Goal: Information Seeking & Learning: Find specific fact

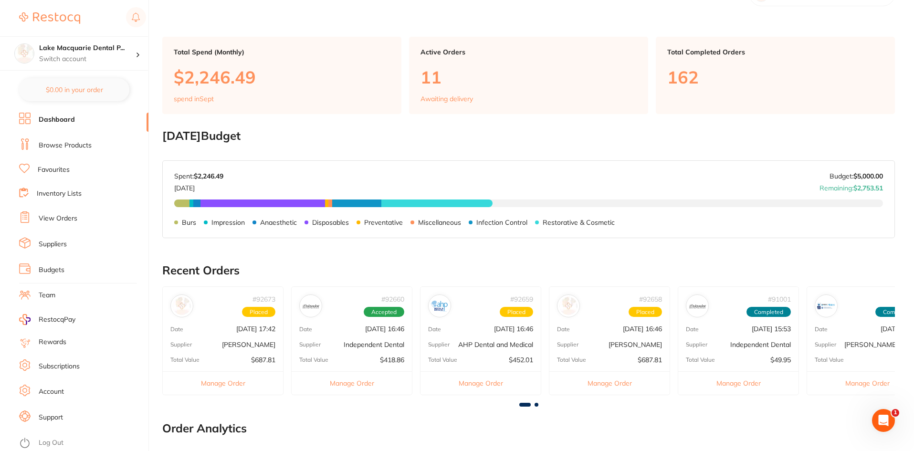
scroll to position [48, 0]
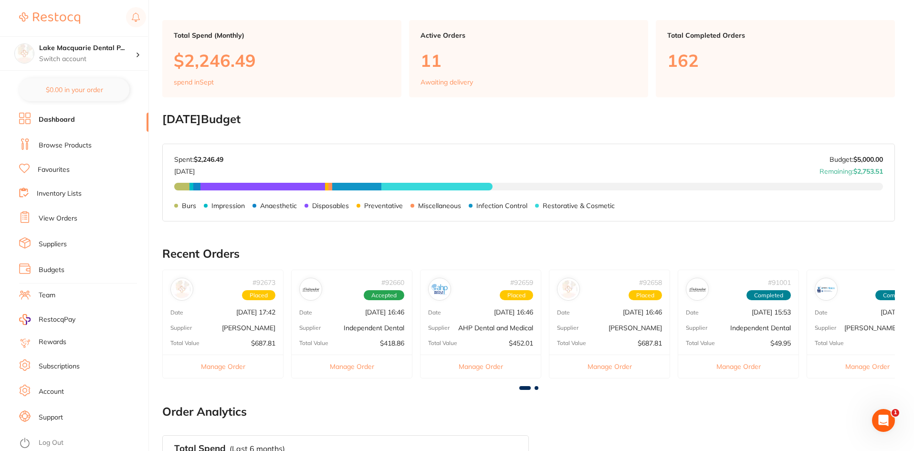
click at [50, 144] on link "Browse Products" at bounding box center [65, 146] width 53 height 10
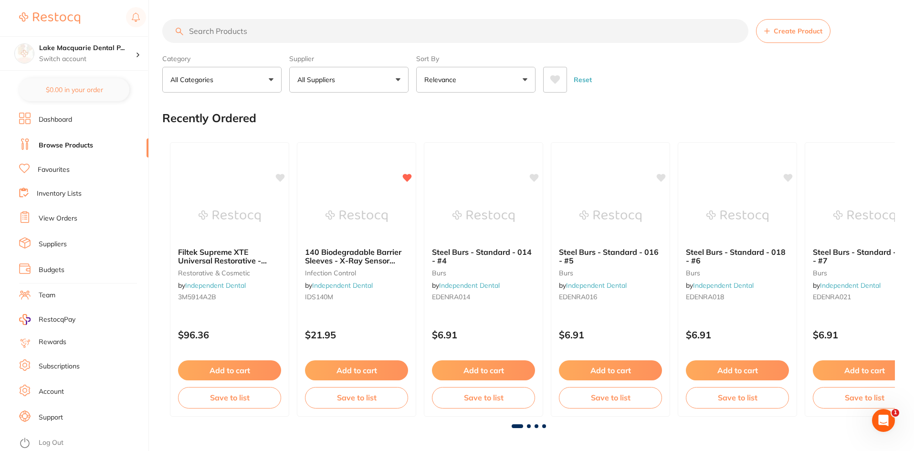
click at [56, 171] on link "Favourites" at bounding box center [54, 170] width 32 height 10
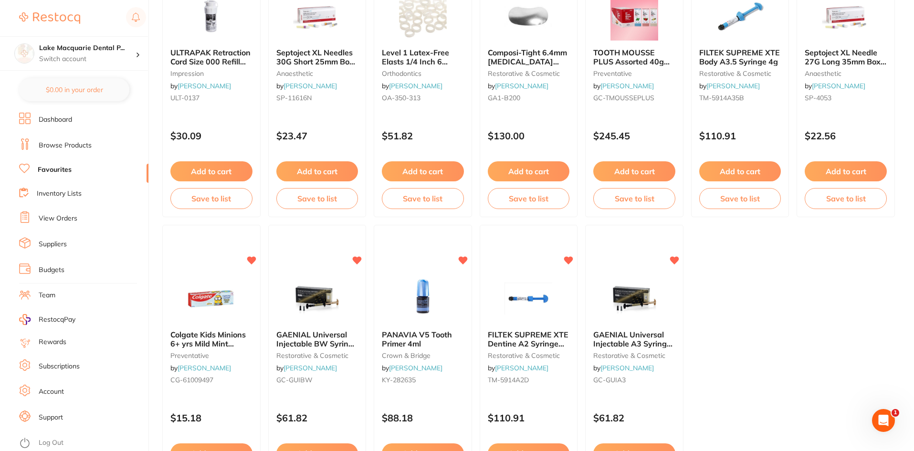
scroll to position [1960, 0]
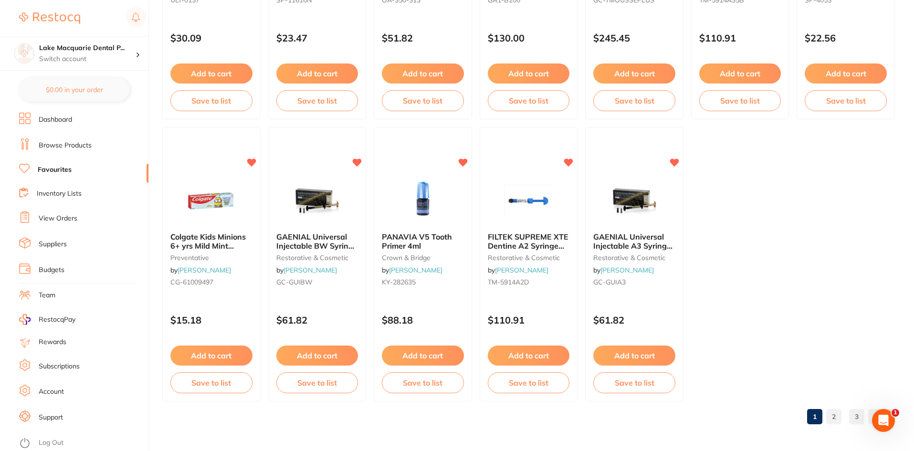
click at [831, 415] on link "2" at bounding box center [833, 416] width 15 height 19
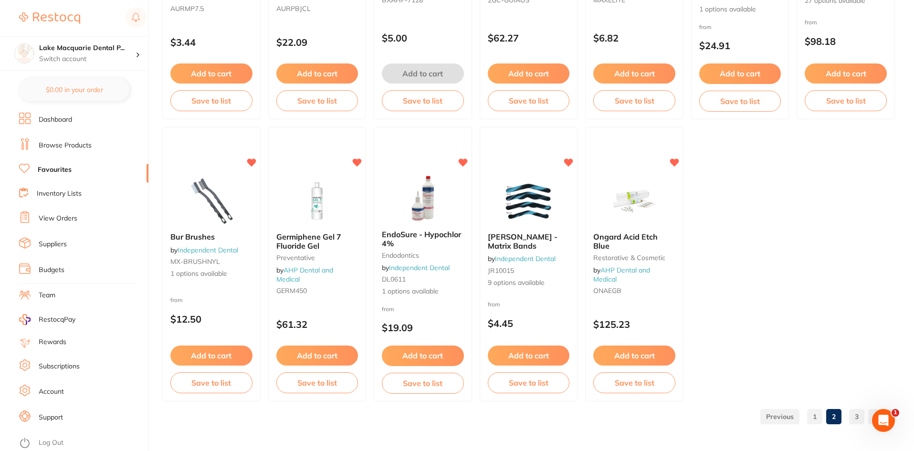
click at [857, 418] on link "3" at bounding box center [856, 416] width 15 height 19
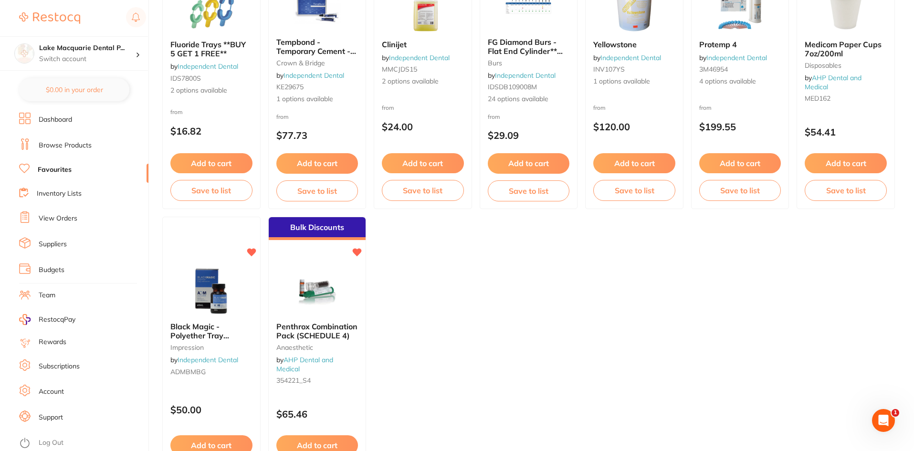
scroll to position [831, 0]
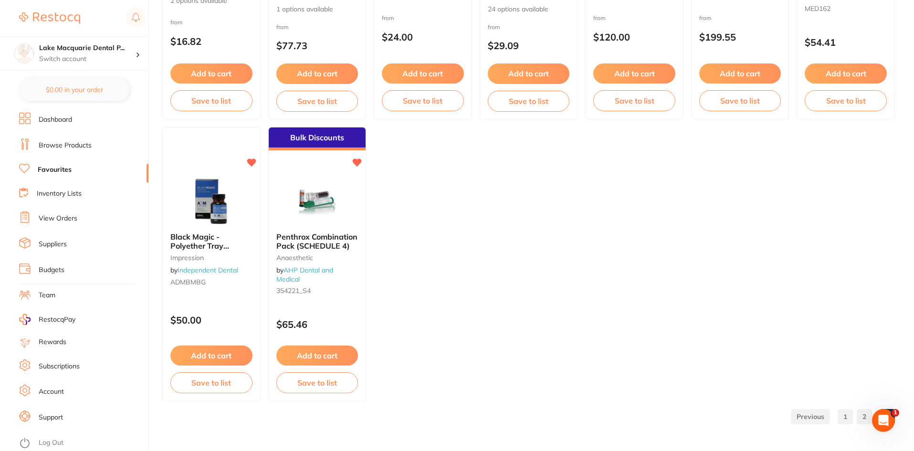
click at [862, 413] on link "2" at bounding box center [864, 416] width 15 height 19
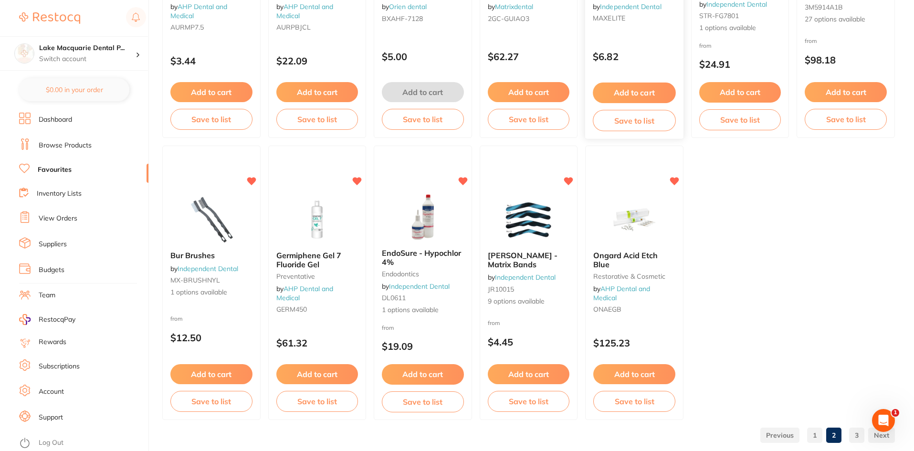
scroll to position [1960, 0]
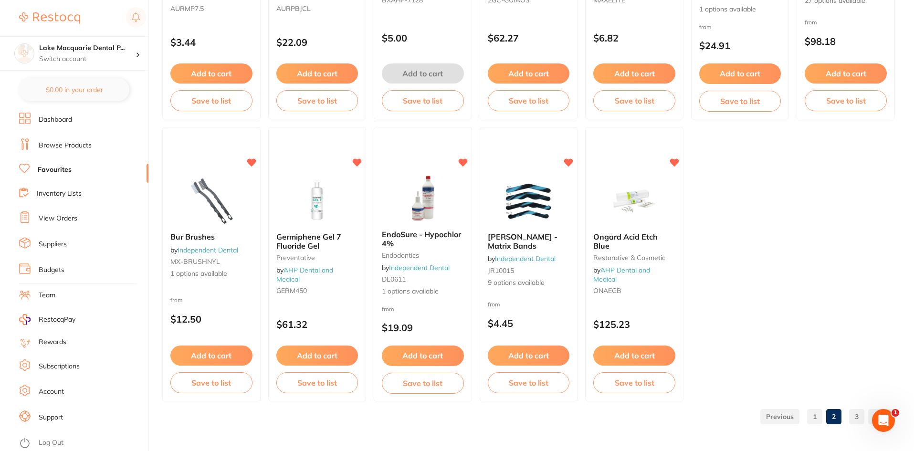
click at [813, 421] on link "1" at bounding box center [814, 416] width 15 height 19
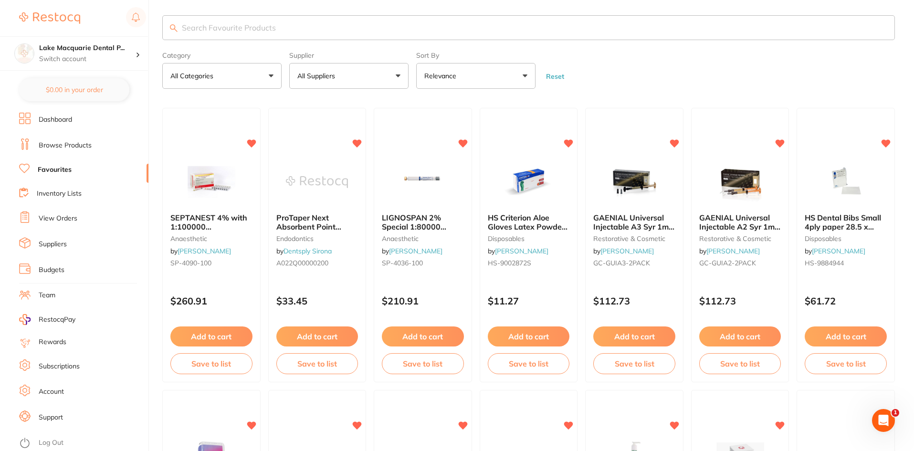
scroll to position [0, 0]
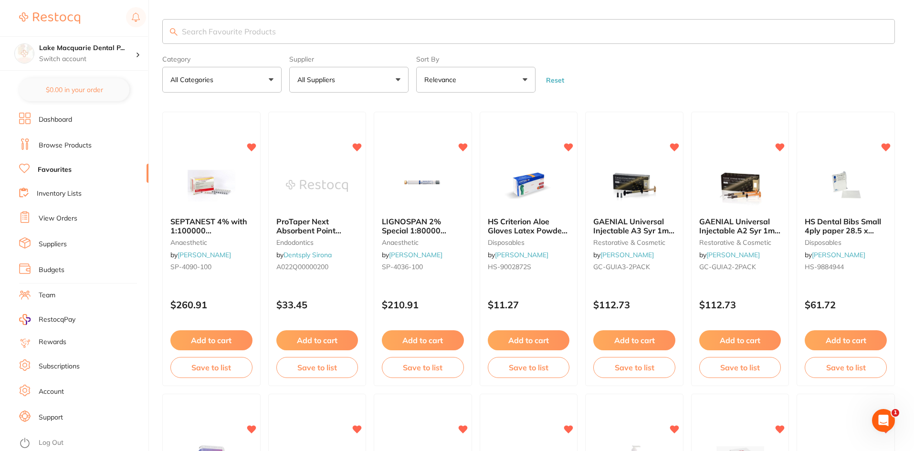
click at [402, 74] on button "All Suppliers" at bounding box center [348, 80] width 119 height 26
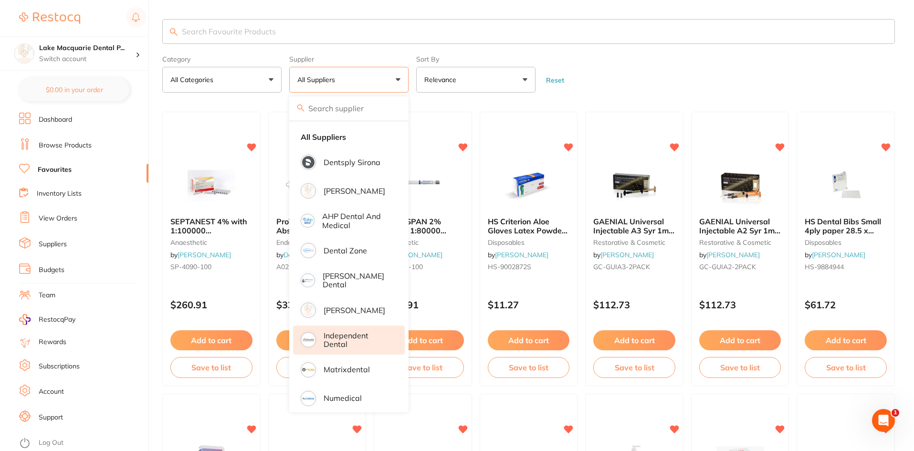
click at [341, 340] on p "Independent Dental" at bounding box center [358, 340] width 68 height 18
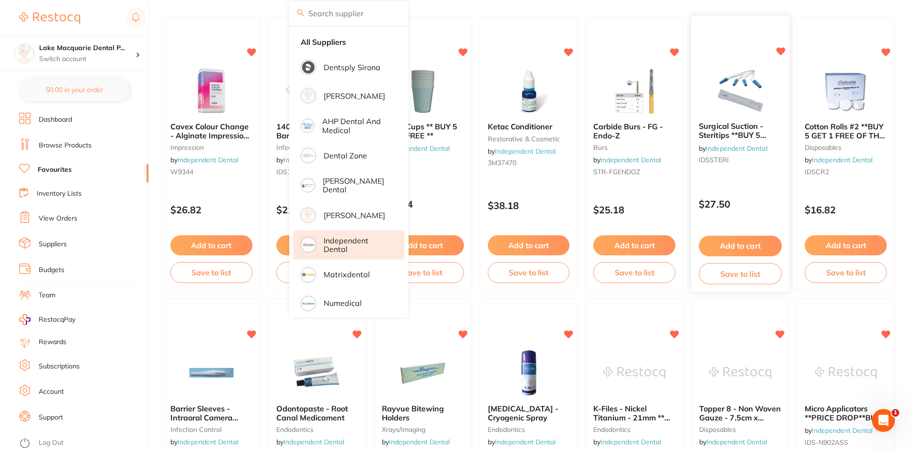
scroll to position [95, 0]
click at [153, 312] on div "$1,353.39 Lake Macquarie Dental P... Switch account Lake Macquarie Dental Pract…" at bounding box center [457, 130] width 914 height 451
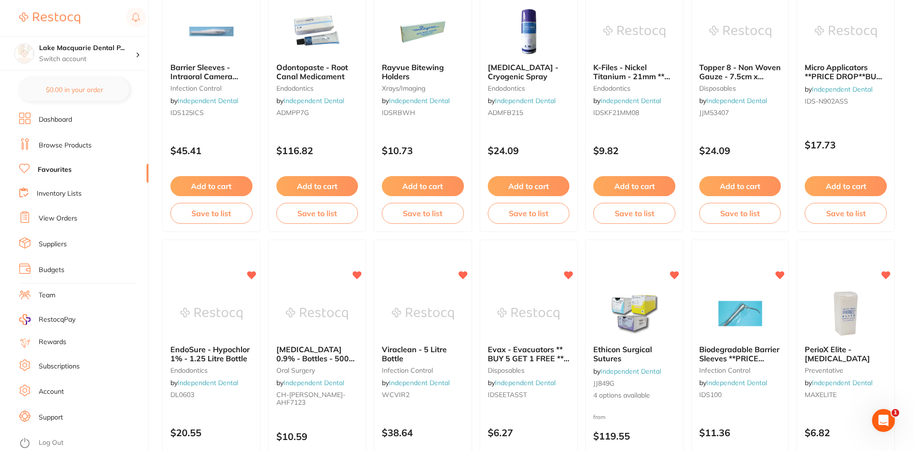
scroll to position [198, 0]
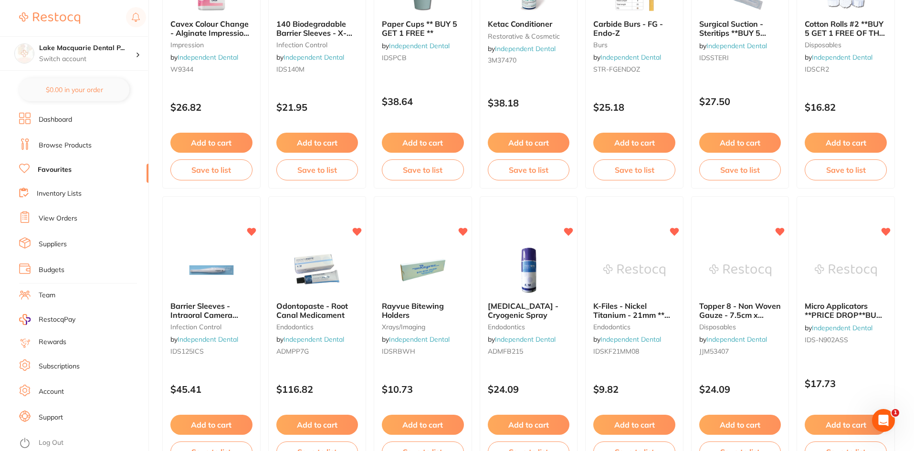
click at [50, 190] on link "Inventory Lists" at bounding box center [59, 194] width 45 height 10
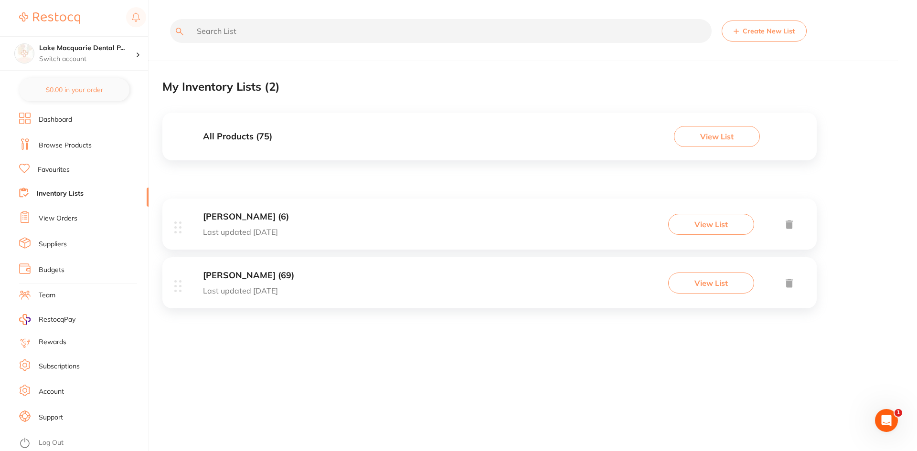
click at [49, 116] on link "Dashboard" at bounding box center [55, 120] width 33 height 10
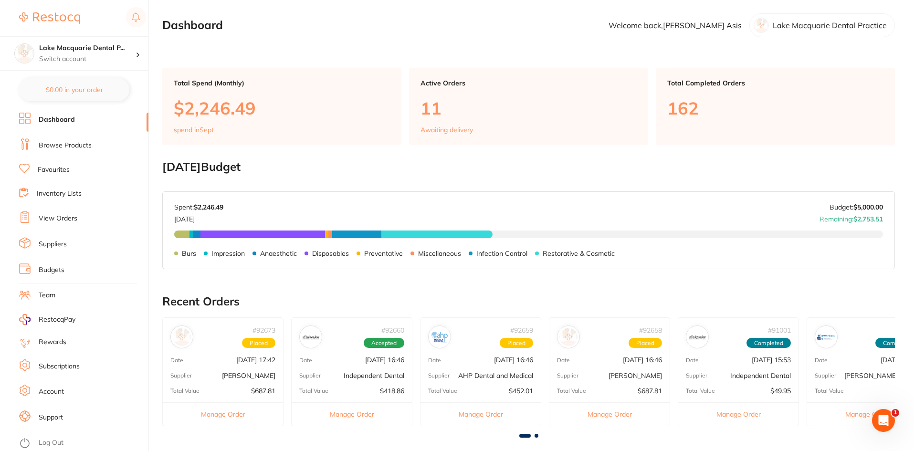
click at [53, 144] on link "Browse Products" at bounding box center [65, 146] width 53 height 10
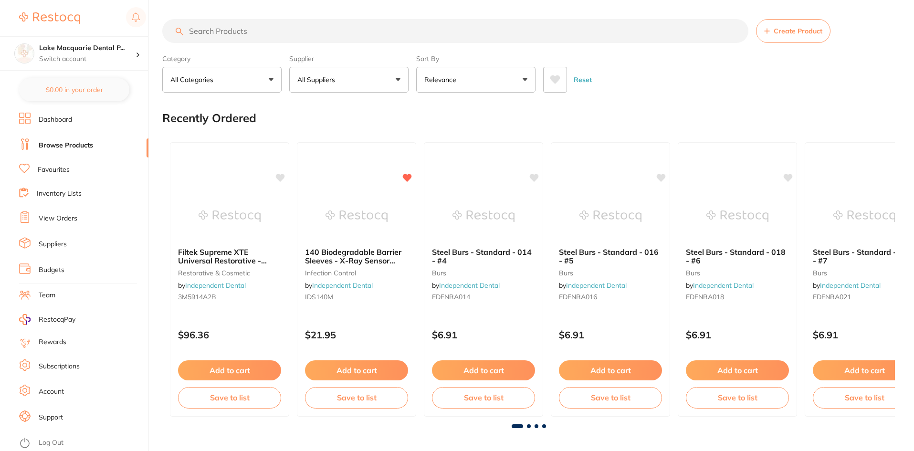
click at [231, 37] on input "search" at bounding box center [455, 31] width 586 height 24
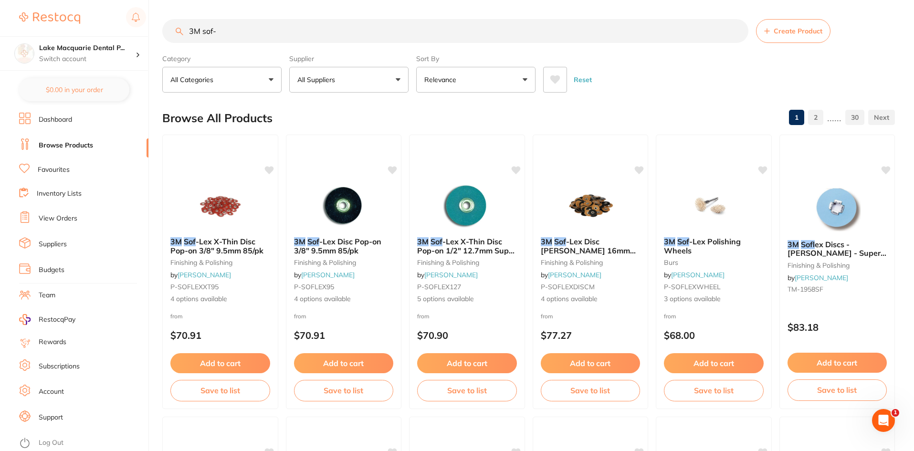
click at [398, 77] on button "All Suppliers" at bounding box center [348, 80] width 119 height 26
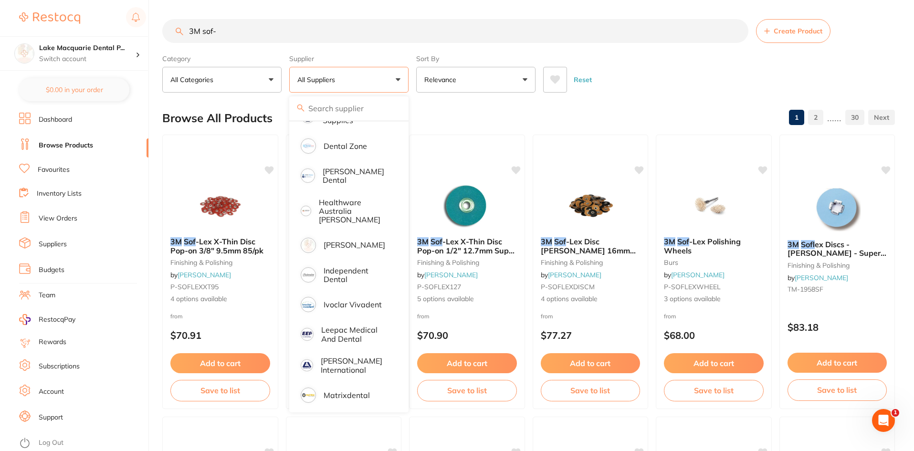
scroll to position [334, 0]
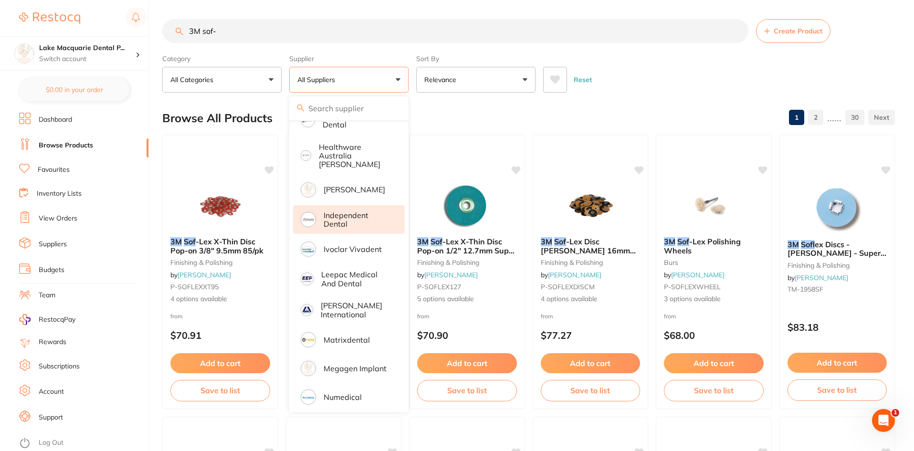
click at [335, 211] on p "Independent Dental" at bounding box center [358, 220] width 68 height 18
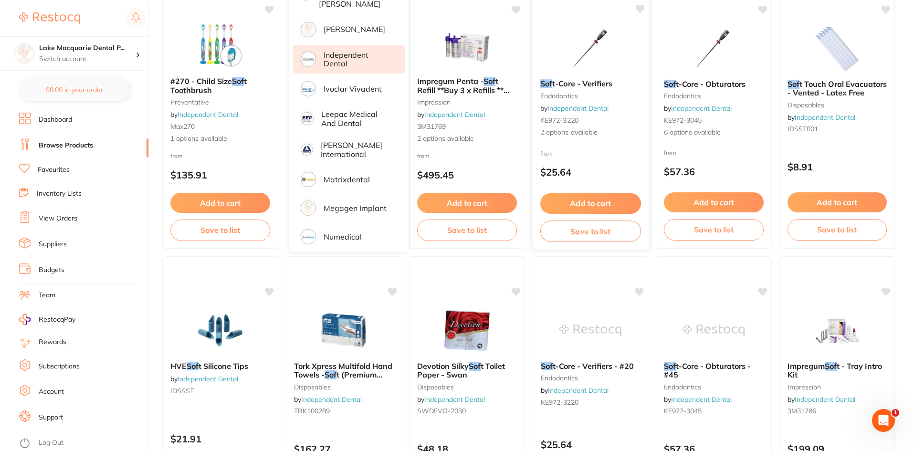
scroll to position [0, 0]
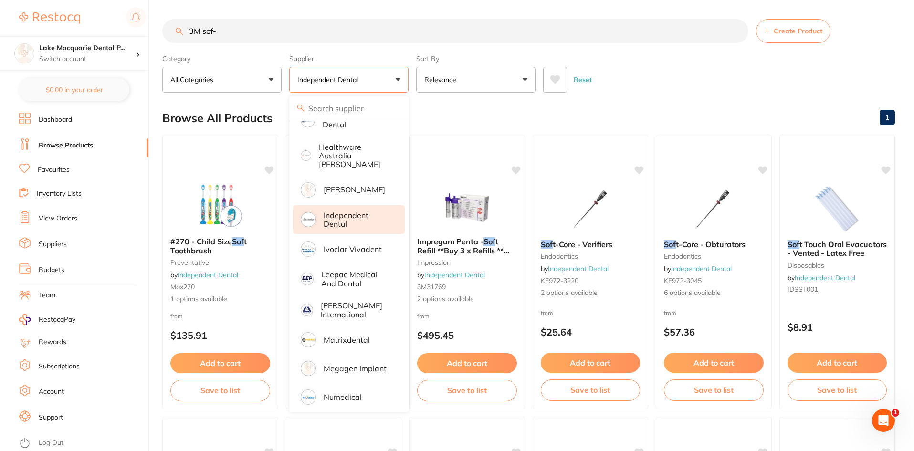
click at [222, 33] on input "3M sof-" at bounding box center [455, 31] width 586 height 24
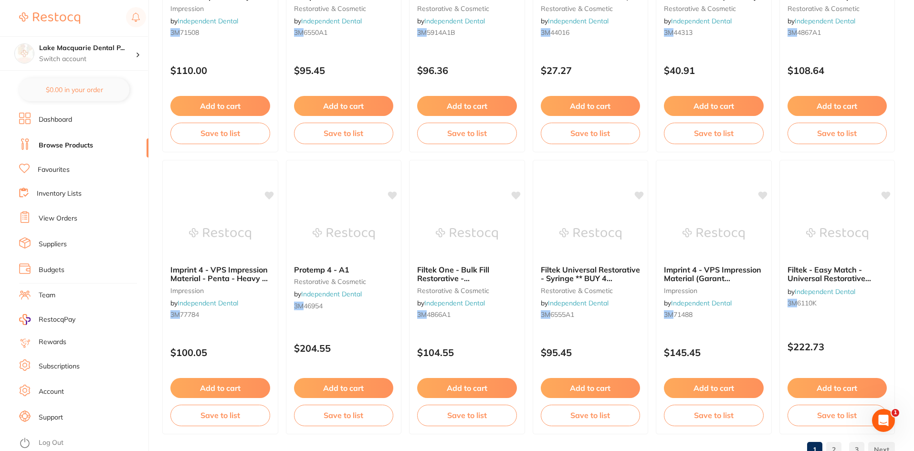
scroll to position [2265, 0]
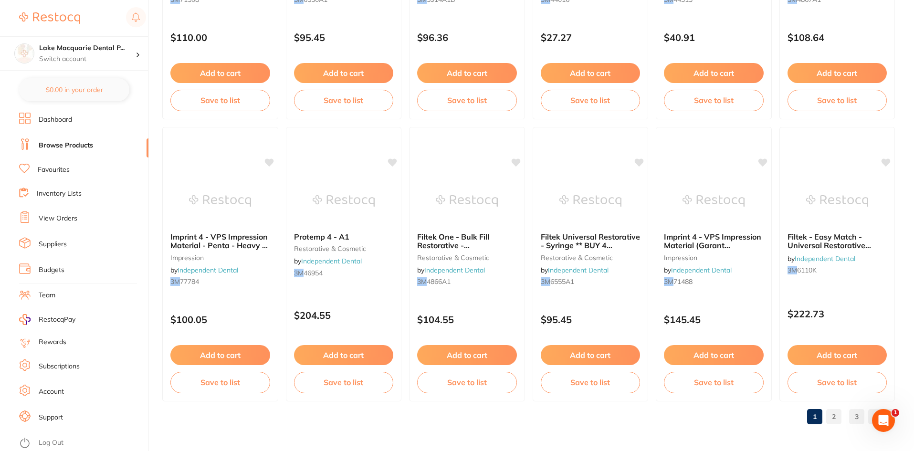
type input "3M"
click at [52, 170] on link "Favourites" at bounding box center [54, 170] width 32 height 10
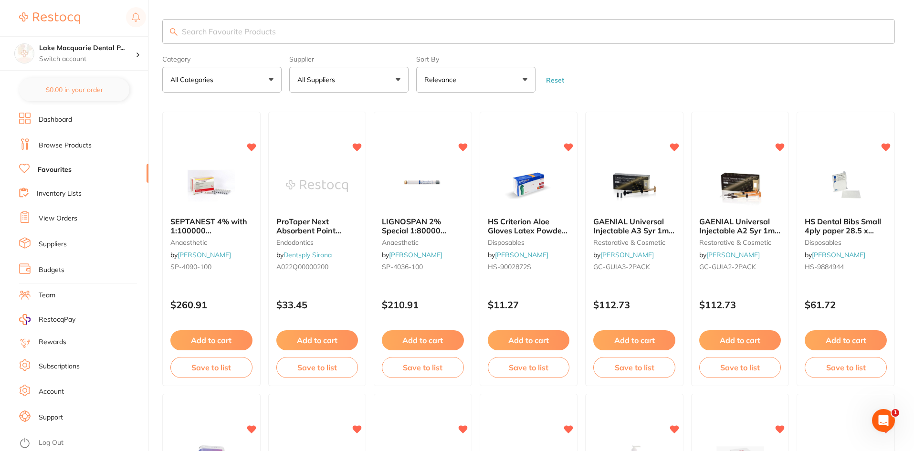
click at [397, 80] on button "All Suppliers" at bounding box center [348, 80] width 119 height 26
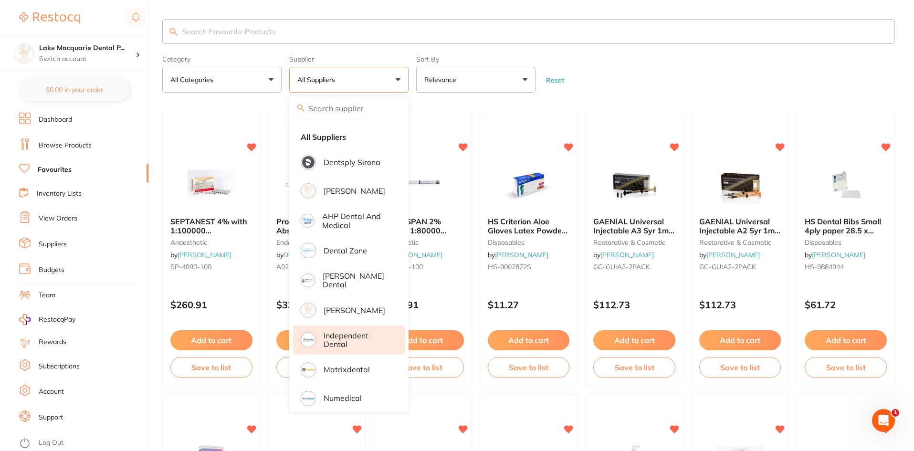
click at [338, 338] on p "Independent Dental" at bounding box center [358, 340] width 68 height 18
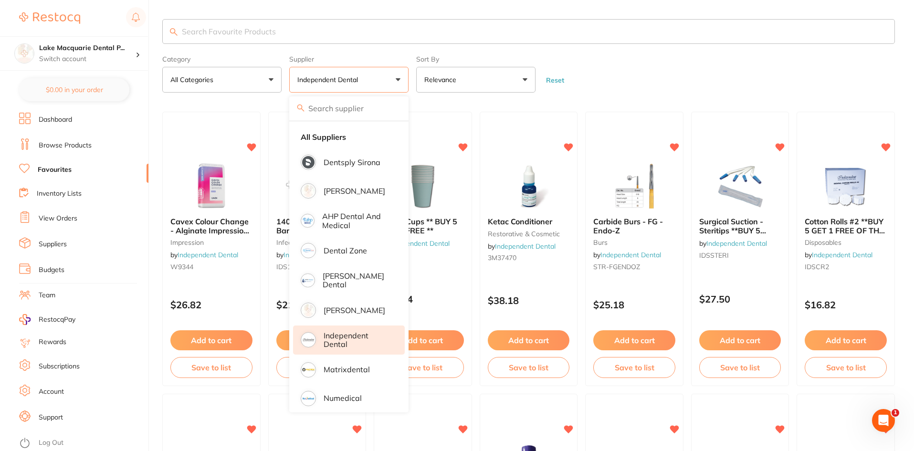
click at [331, 341] on p "Independent Dental" at bounding box center [358, 340] width 68 height 18
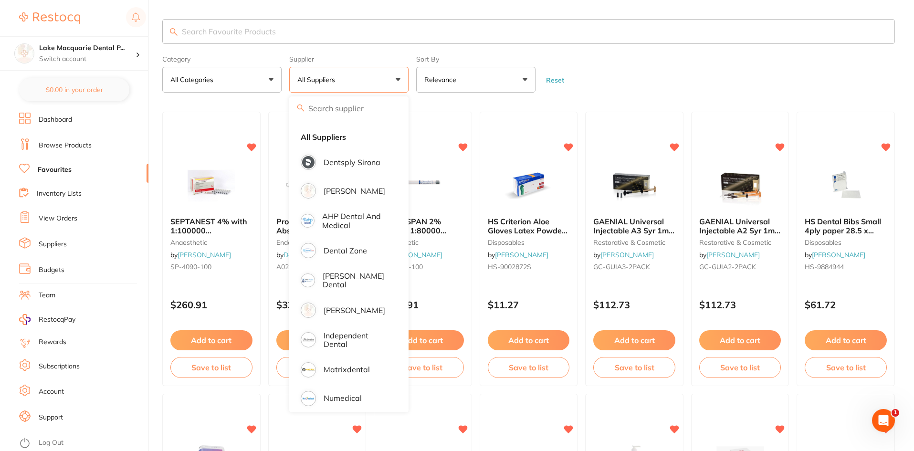
click at [694, 88] on form "Category All Categories All Categories anaesthetic articulating burs crown & br…" at bounding box center [528, 72] width 733 height 41
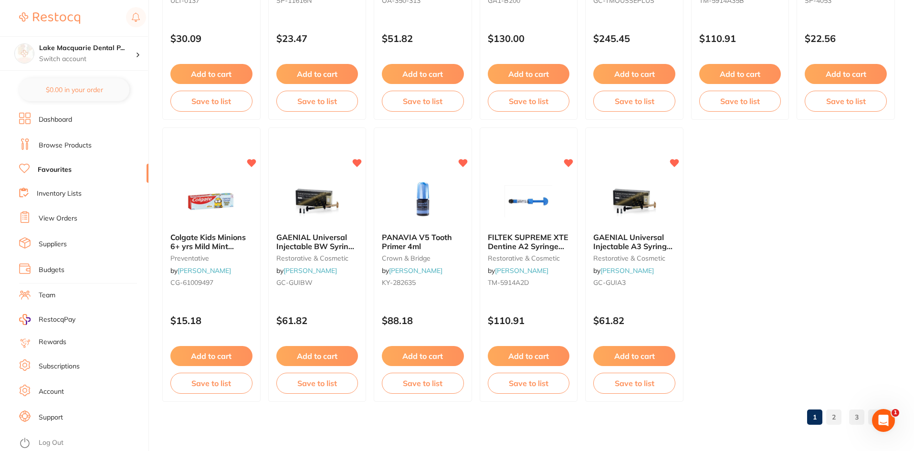
scroll to position [1960, 0]
click at [834, 419] on link "2" at bounding box center [833, 416] width 15 height 19
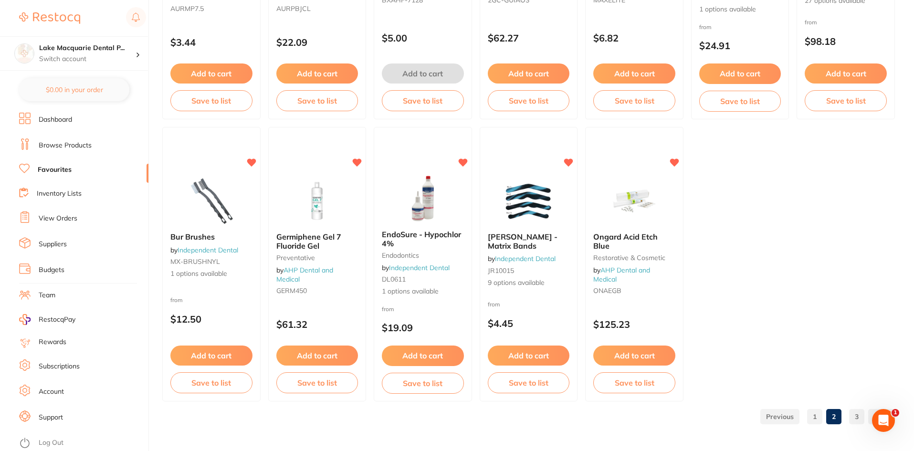
click at [859, 416] on link "3" at bounding box center [856, 416] width 15 height 19
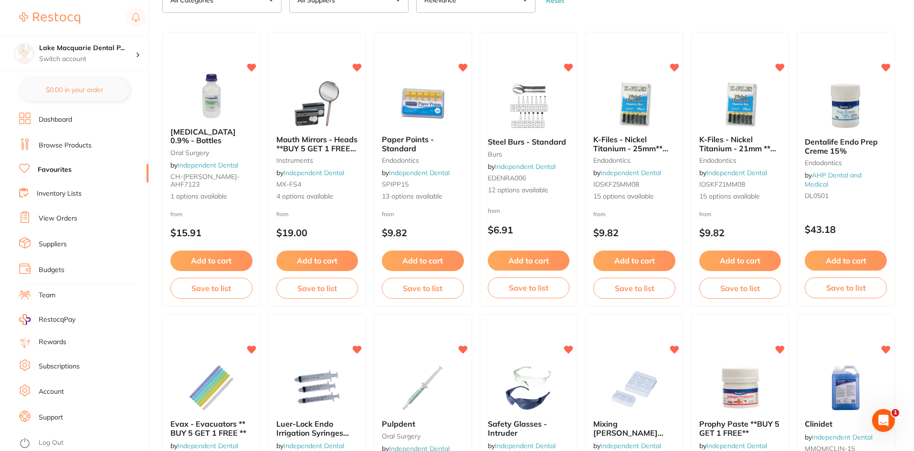
scroll to position [0, 0]
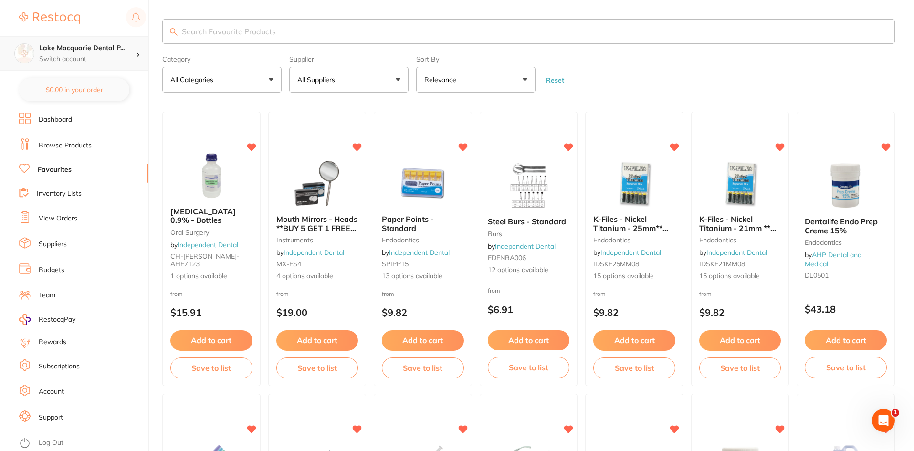
click at [91, 50] on h4 "Lake Macquarie Dental P..." at bounding box center [87, 48] width 96 height 10
click at [67, 87] on h4 "Lake Macquarie Dental Practice" at bounding box center [83, 83] width 89 height 19
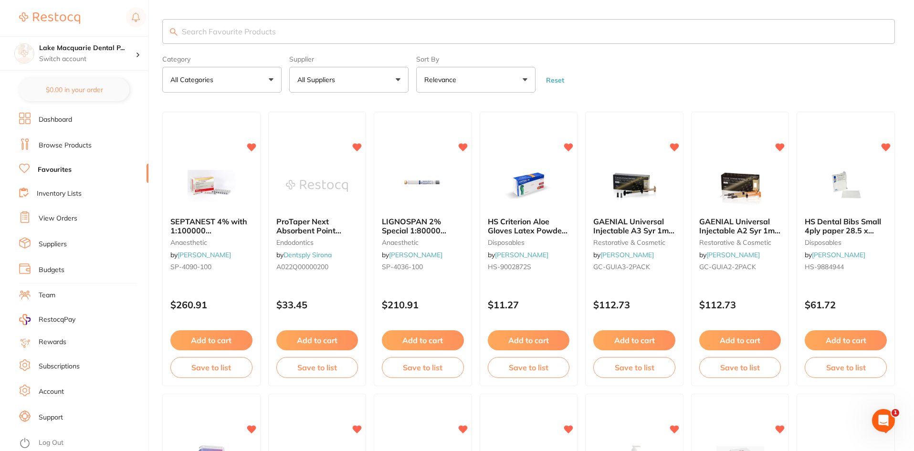
click at [197, 32] on input "search" at bounding box center [528, 31] width 733 height 25
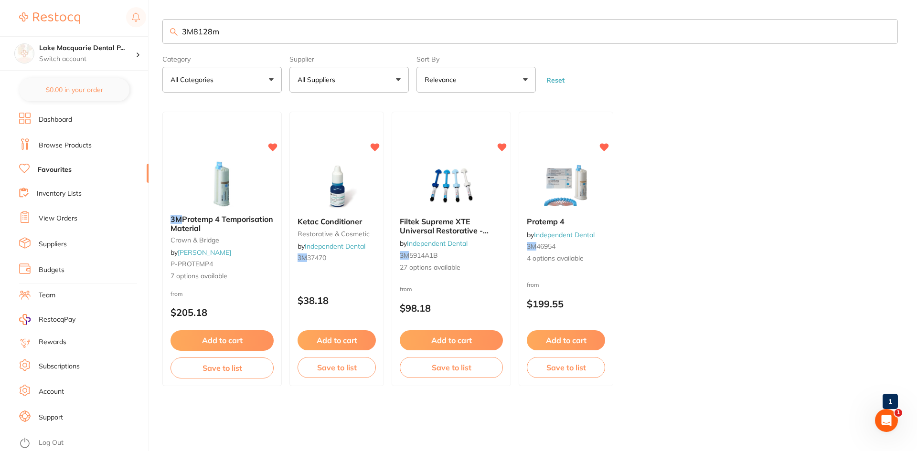
type input "3M8128m"
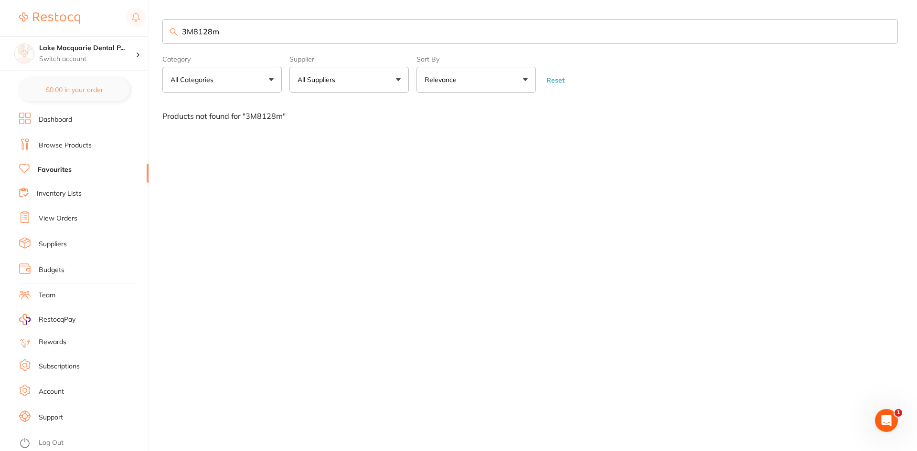
click at [58, 144] on link "Browse Products" at bounding box center [65, 146] width 53 height 10
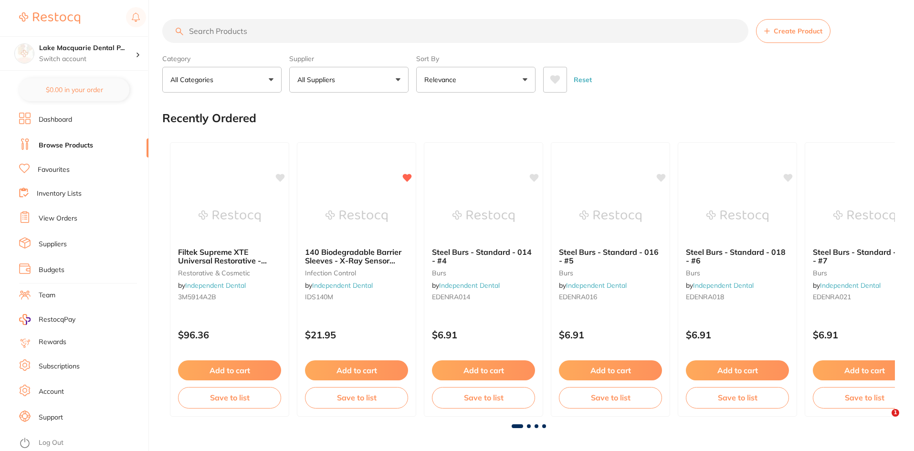
click at [203, 31] on input "search" at bounding box center [455, 31] width 586 height 24
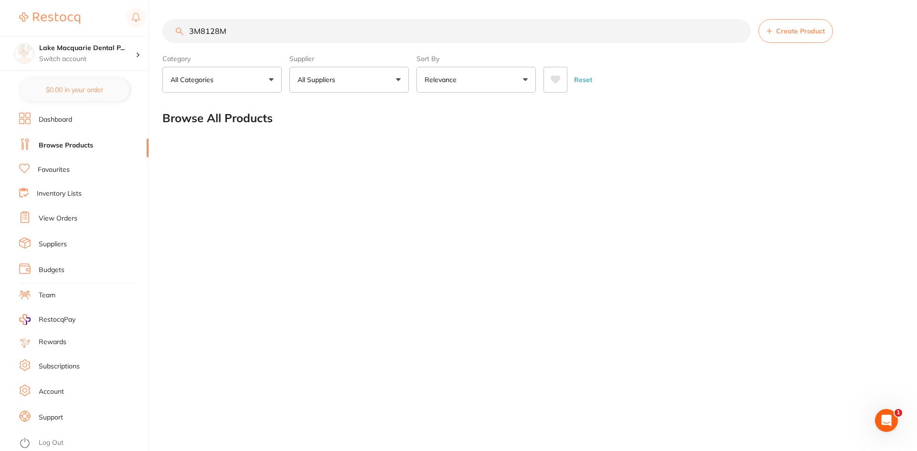
type input "3M8128M"
click at [57, 110] on section "Lake Macquarie Dental P... Switch account Lake Macquarie Dental Practice $0.00 …" at bounding box center [74, 225] width 149 height 451
click at [53, 113] on li "Dashboard" at bounding box center [83, 120] width 129 height 14
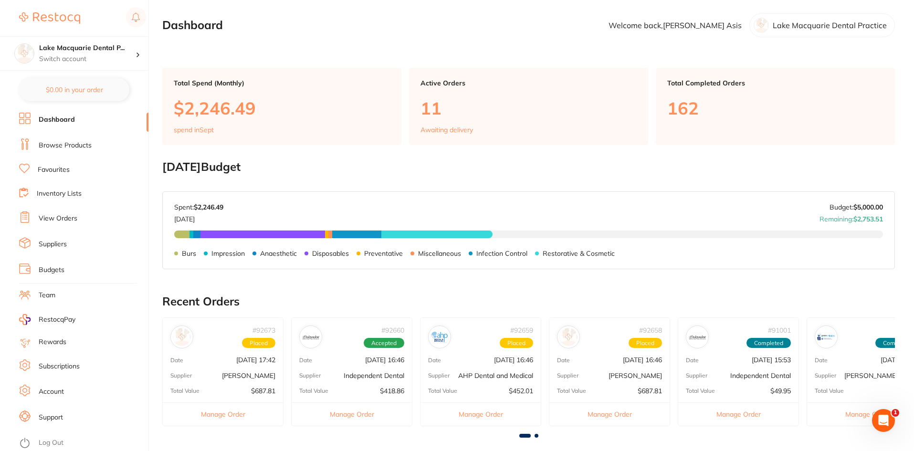
click at [53, 141] on link "Browse Products" at bounding box center [65, 146] width 53 height 10
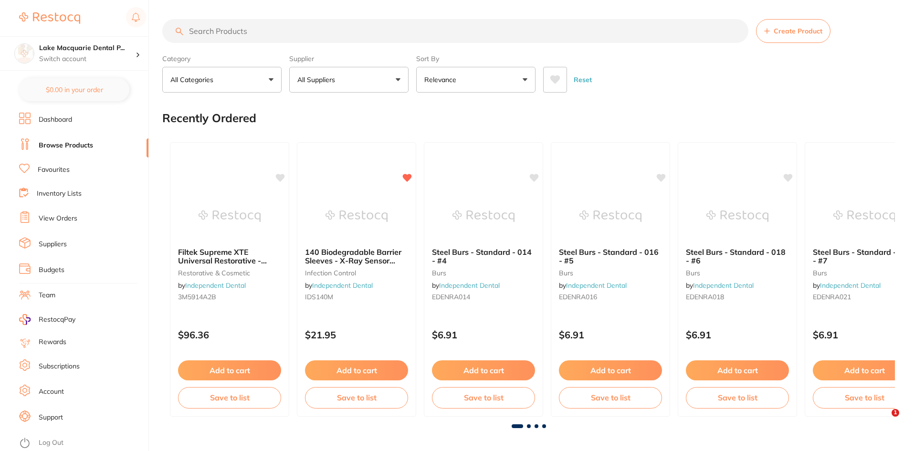
click at [213, 31] on input "search" at bounding box center [455, 31] width 586 height 24
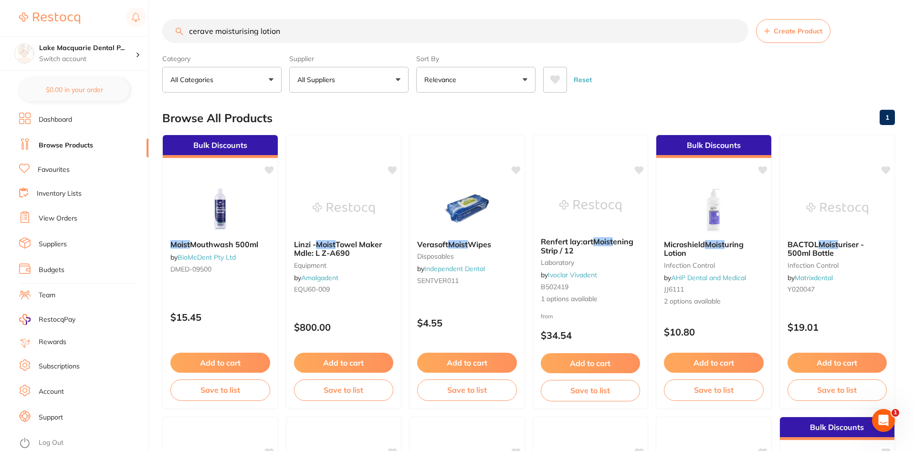
type input "cerave moisturising lotion"
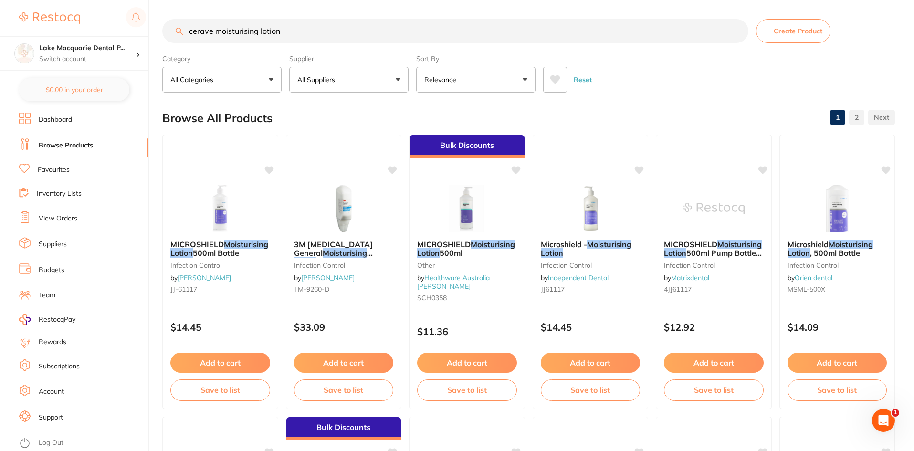
drag, startPoint x: 190, startPoint y: 32, endPoint x: 296, endPoint y: 30, distance: 105.5
click at [296, 30] on input "cerave moisturising lotion" at bounding box center [455, 31] width 586 height 24
